Goal: Task Accomplishment & Management: Complete application form

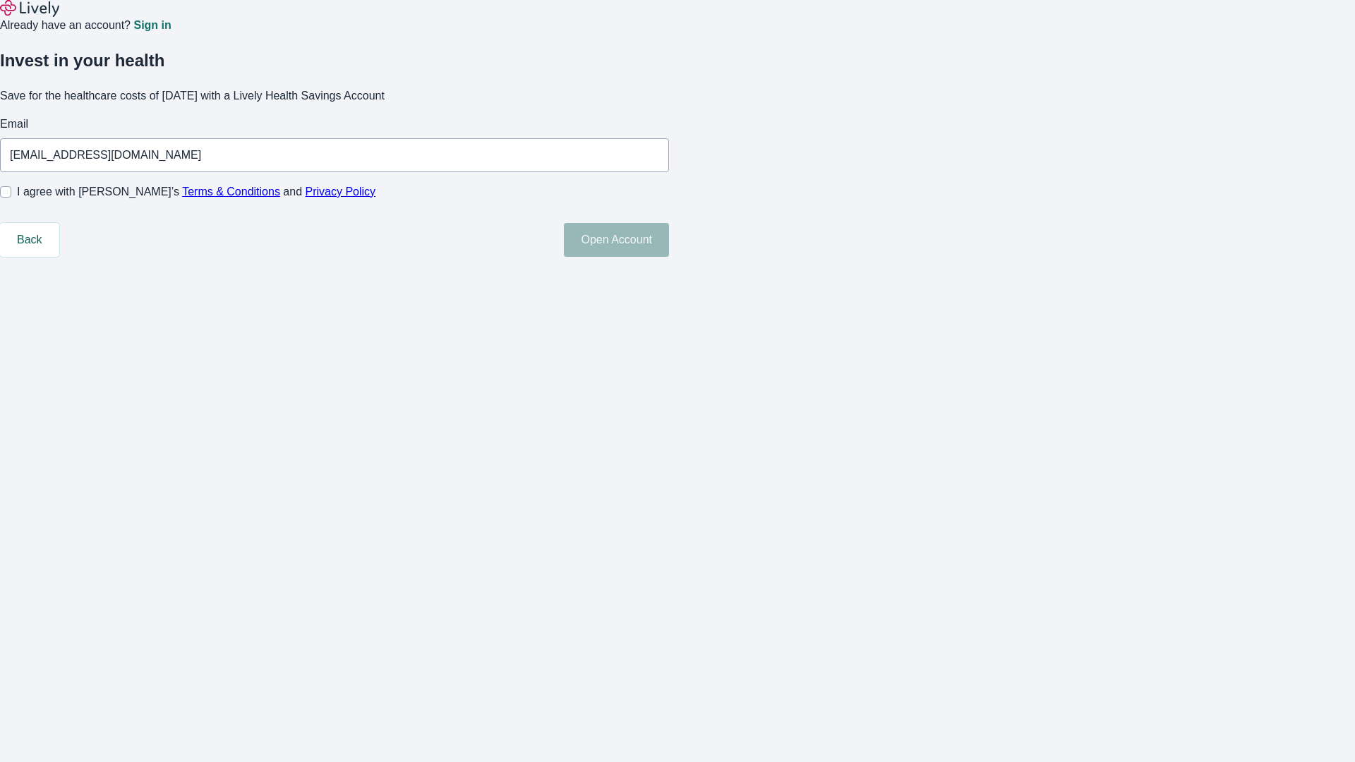
click at [11, 198] on input "I agree with Lively’s Terms & Conditions and Privacy Policy" at bounding box center [5, 191] width 11 height 11
checkbox input "true"
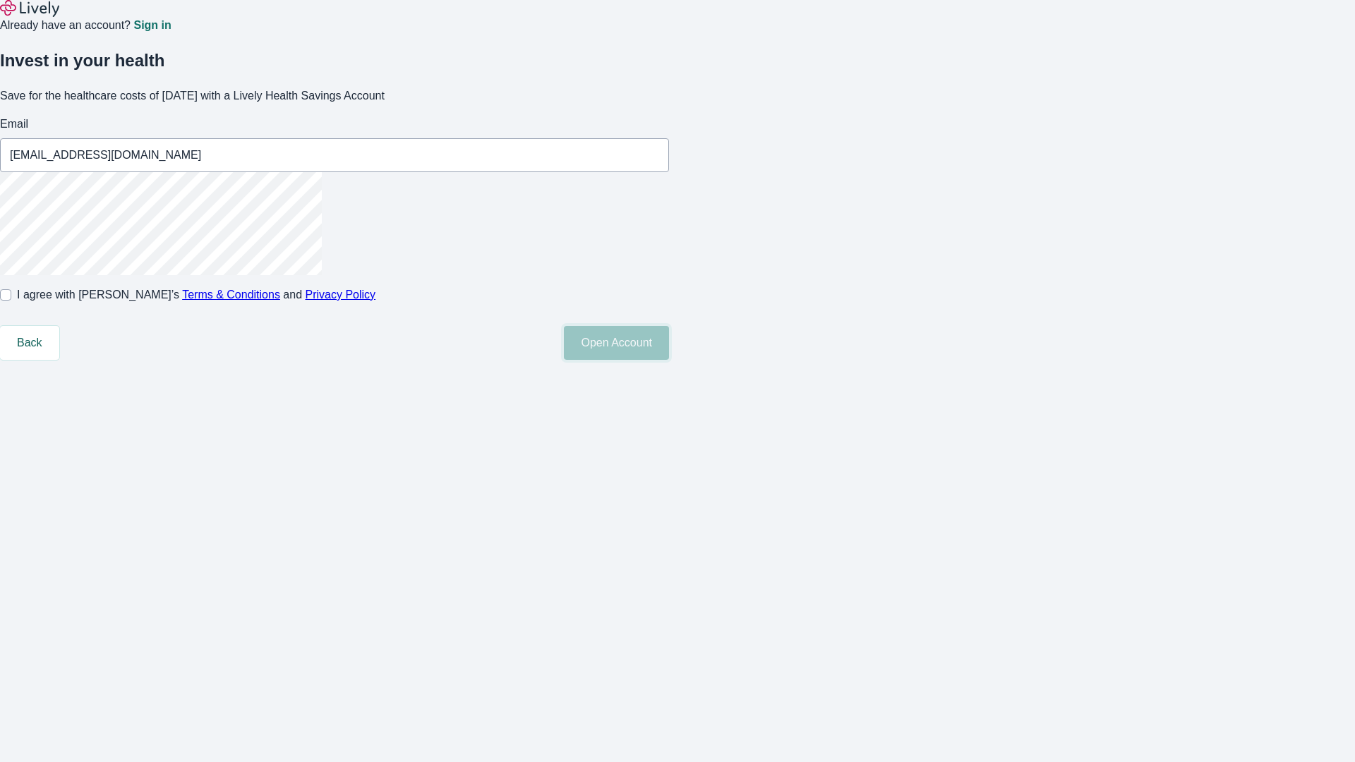
click at [669, 360] on button "Open Account" at bounding box center [616, 343] width 105 height 34
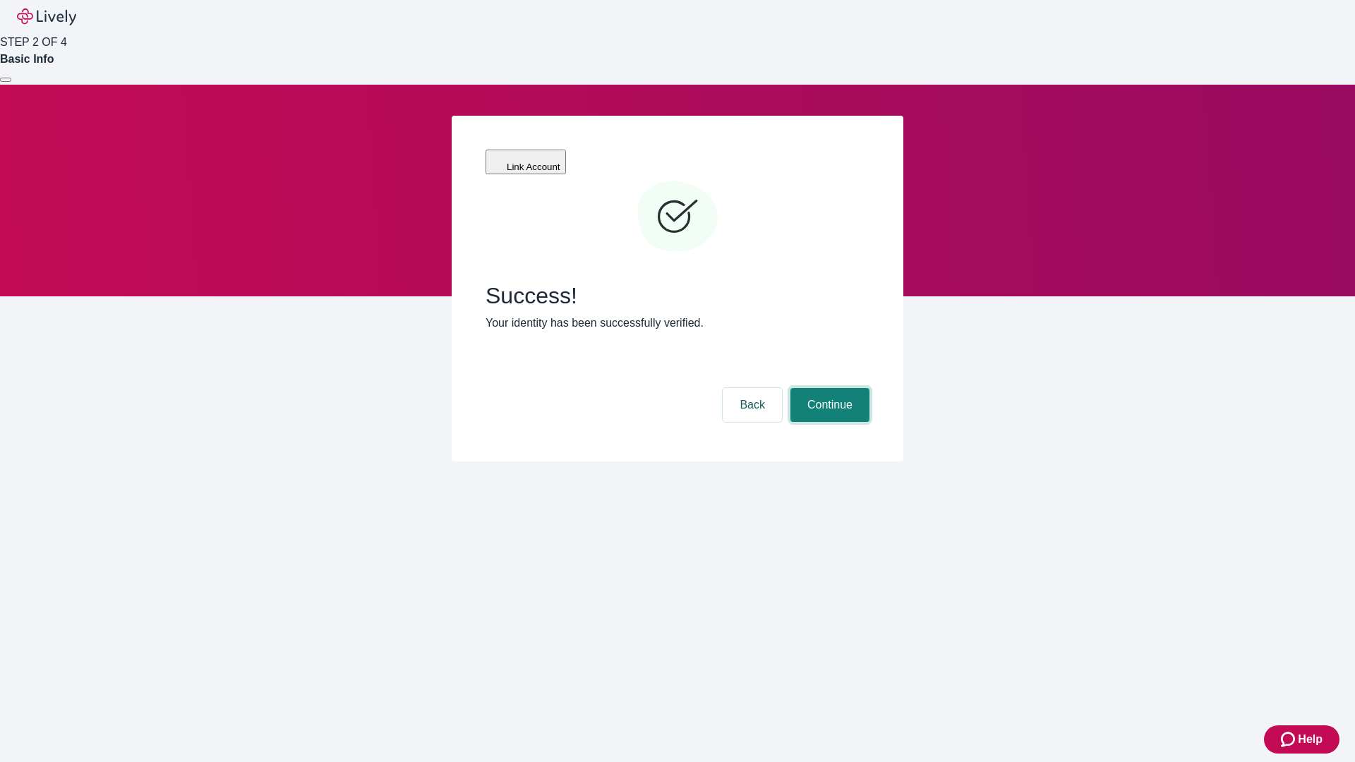
click at [828, 388] on button "Continue" at bounding box center [829, 405] width 79 height 34
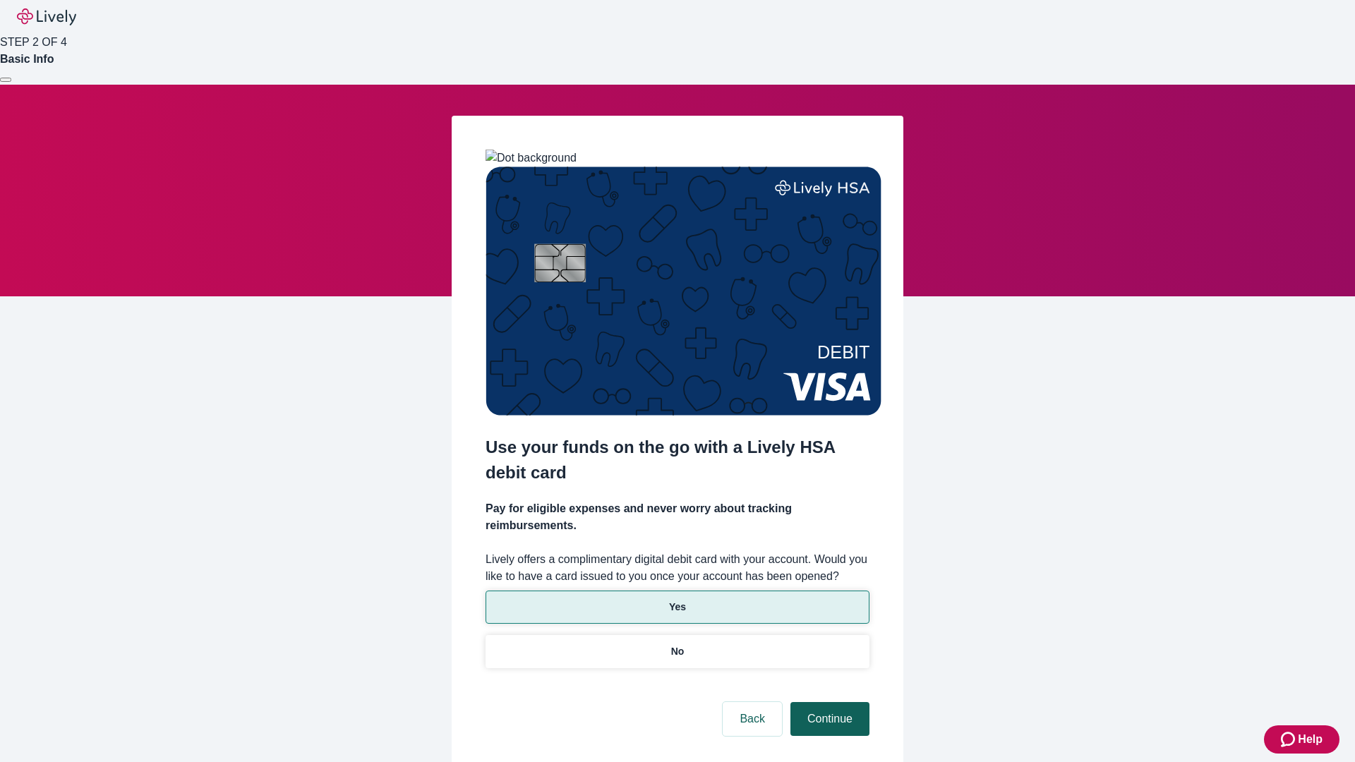
click at [677, 600] on p "Yes" at bounding box center [677, 607] width 17 height 15
click at [828, 702] on button "Continue" at bounding box center [829, 719] width 79 height 34
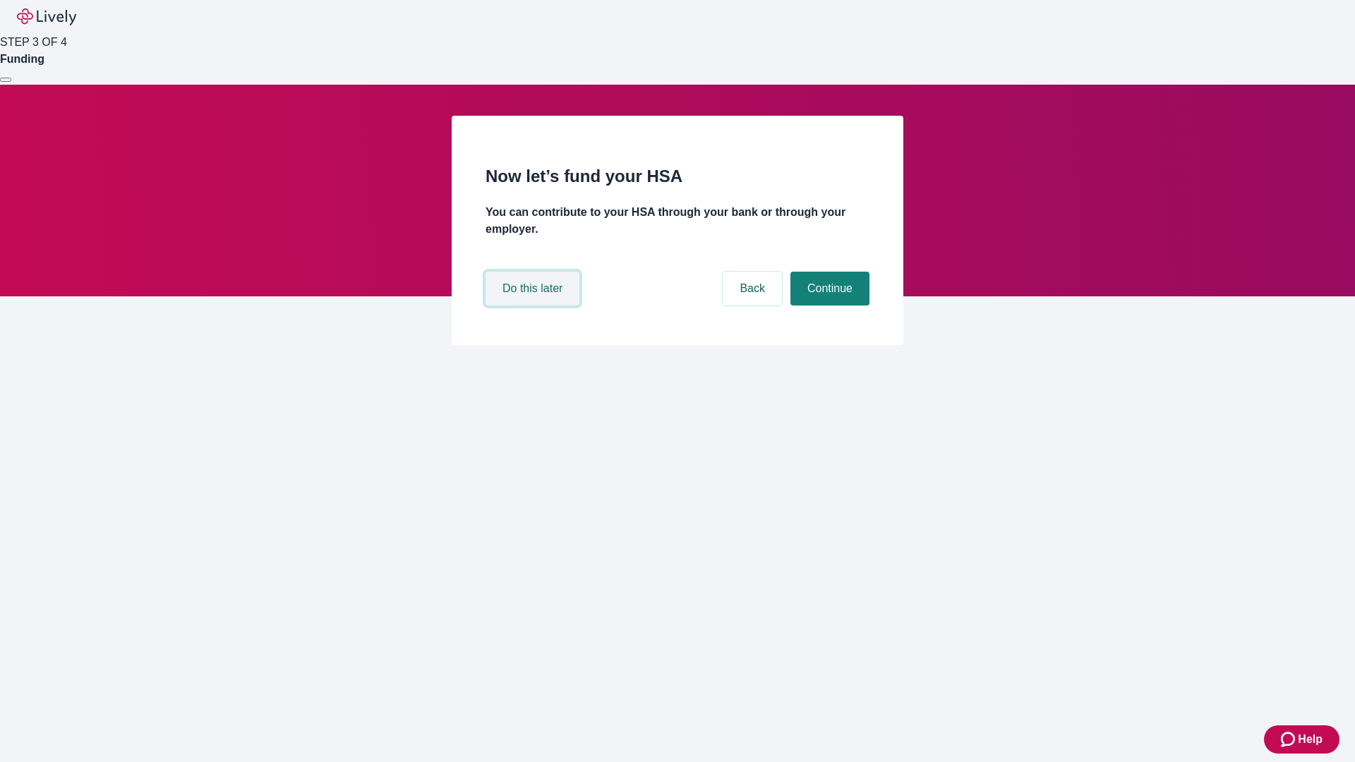
click at [534, 306] on button "Do this later" at bounding box center [533, 289] width 94 height 34
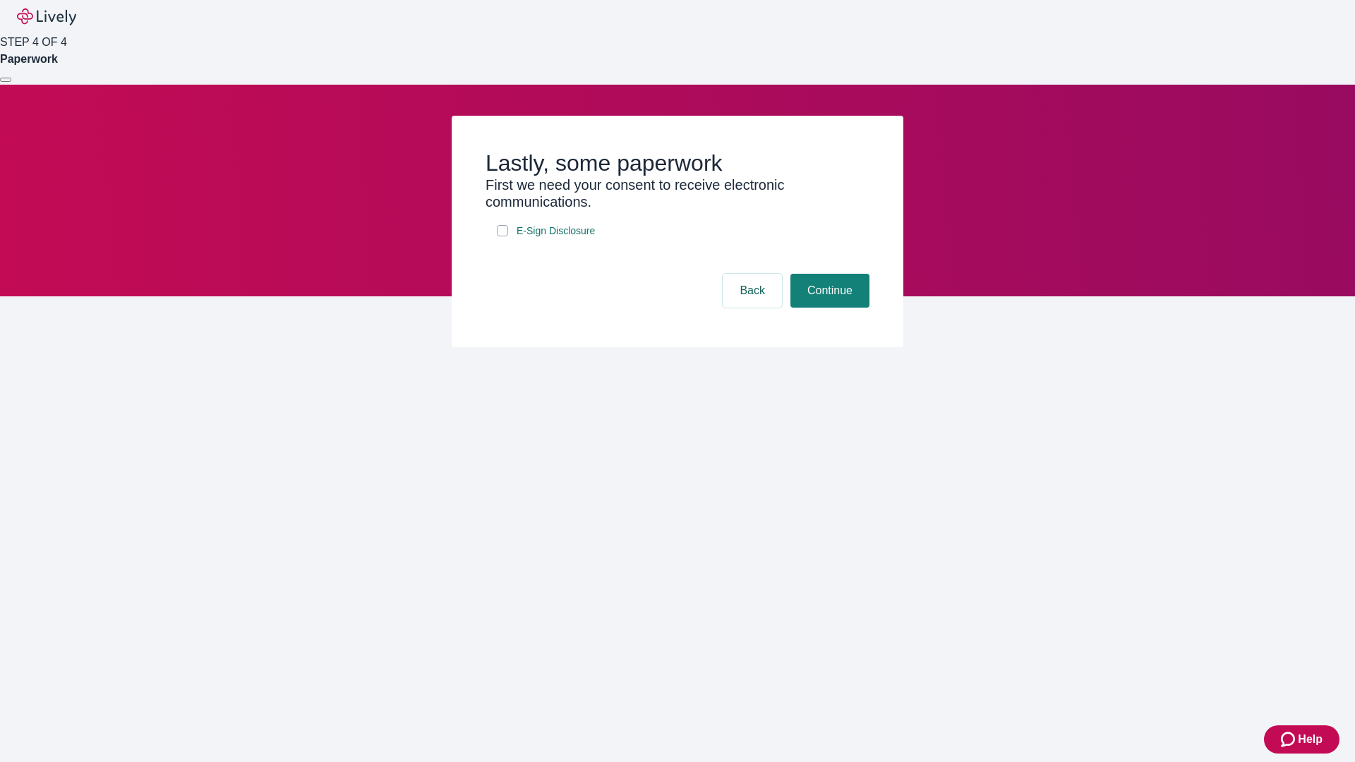
click at [503, 236] on input "E-Sign Disclosure" at bounding box center [502, 230] width 11 height 11
checkbox input "true"
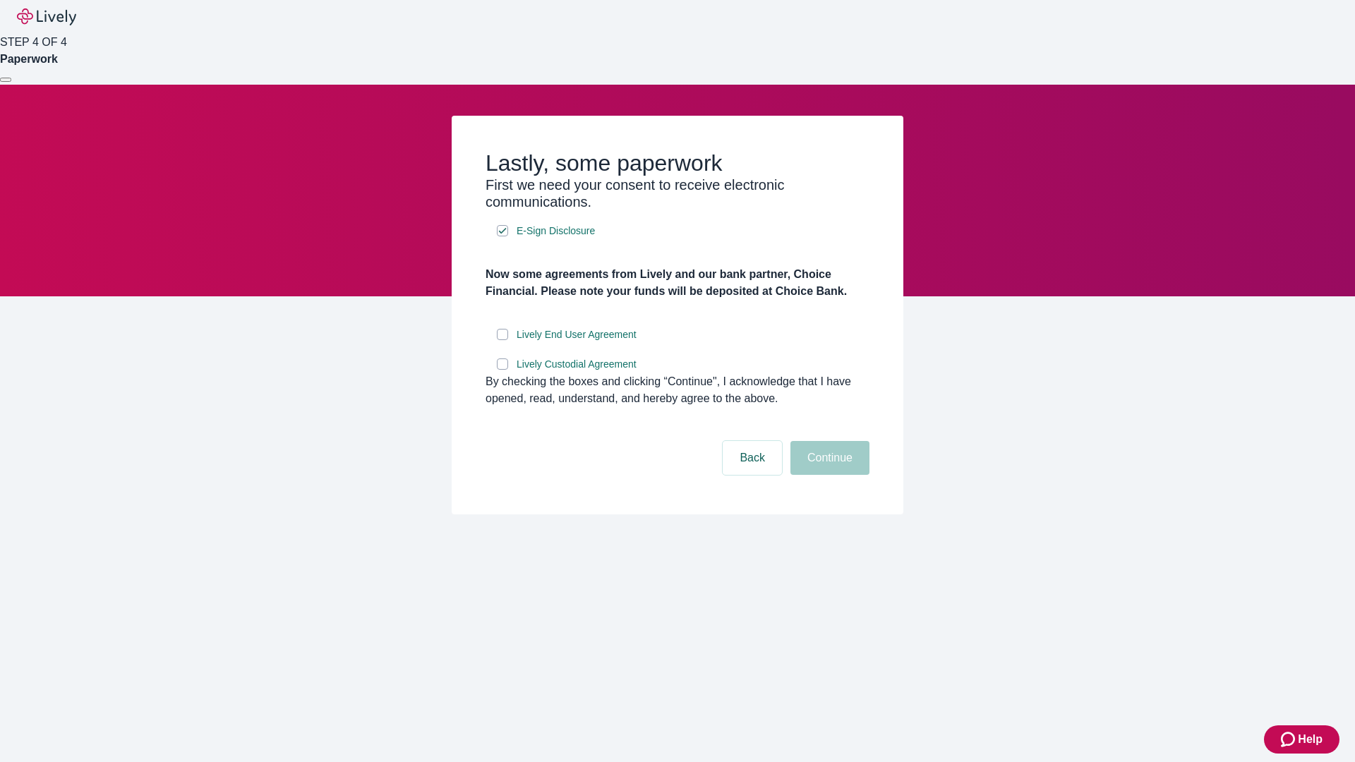
click at [503, 340] on input "Lively End User Agreement" at bounding box center [502, 334] width 11 height 11
checkbox input "true"
click at [503, 370] on input "Lively Custodial Agreement" at bounding box center [502, 364] width 11 height 11
checkbox input "true"
click at [828, 475] on button "Continue" at bounding box center [829, 458] width 79 height 34
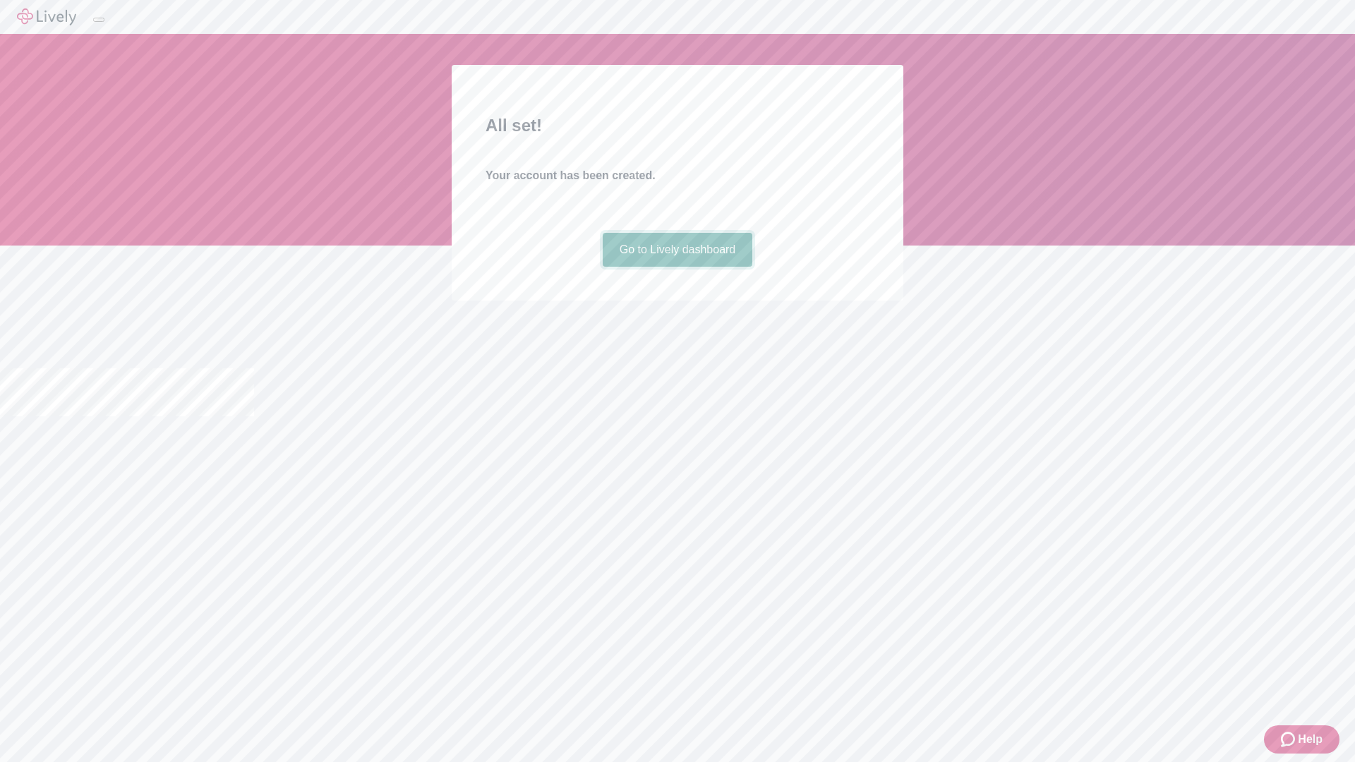
click at [677, 267] on link "Go to Lively dashboard" at bounding box center [678, 250] width 150 height 34
